Goal: Task Accomplishment & Management: Use online tool/utility

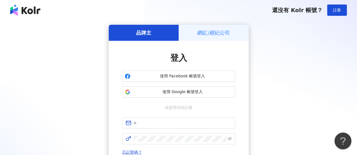
click at [208, 35] on h5 "網紅/經紀公司" at bounding box center [213, 32] width 32 height 7
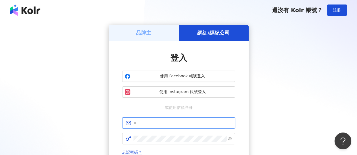
click at [156, 124] on input "text" at bounding box center [182, 123] width 98 height 6
type input "**********"
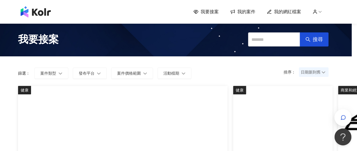
scroll to position [0, 6]
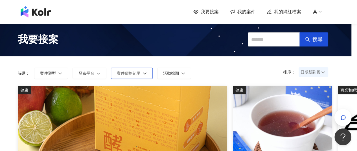
click at [128, 73] on span "案件價格範圍" at bounding box center [129, 73] width 24 height 5
click at [101, 73] on button "發布平台" at bounding box center [89, 73] width 34 height 11
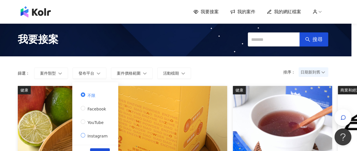
click at [95, 138] on span "Instagram" at bounding box center [97, 136] width 25 height 5
click at [95, 149] on button "套用" at bounding box center [100, 153] width 20 height 11
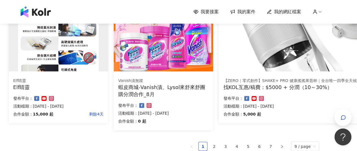
scroll to position [397, 15]
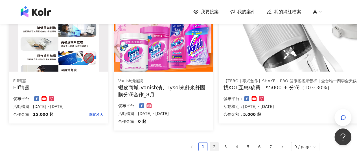
click at [214, 142] on link "2" at bounding box center [214, 146] width 8 height 8
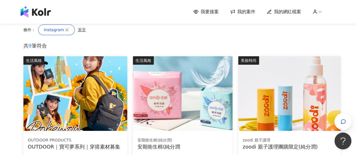
scroll to position [90, 0]
